Goal: Use online tool/utility: Utilize a website feature to perform a specific function

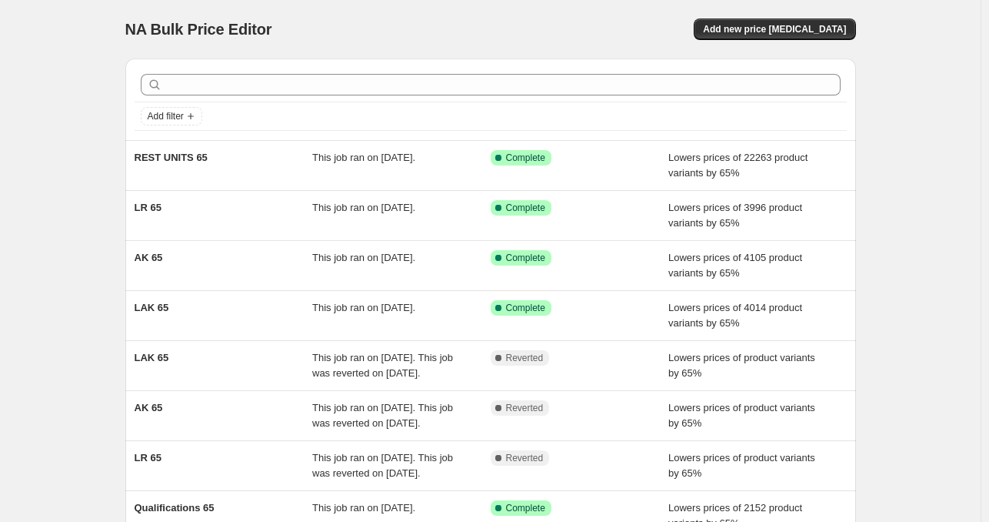
click at [947, 148] on div "NA Bulk Price Editor. This page is ready NA Bulk Price Editor Add new price cha…" at bounding box center [490, 396] width 981 height 792
click at [911, 76] on div "NA Bulk Price Editor. This page is ready NA Bulk Price Editor Add new price cha…" at bounding box center [490, 396] width 981 height 792
